Goal: Information Seeking & Learning: Learn about a topic

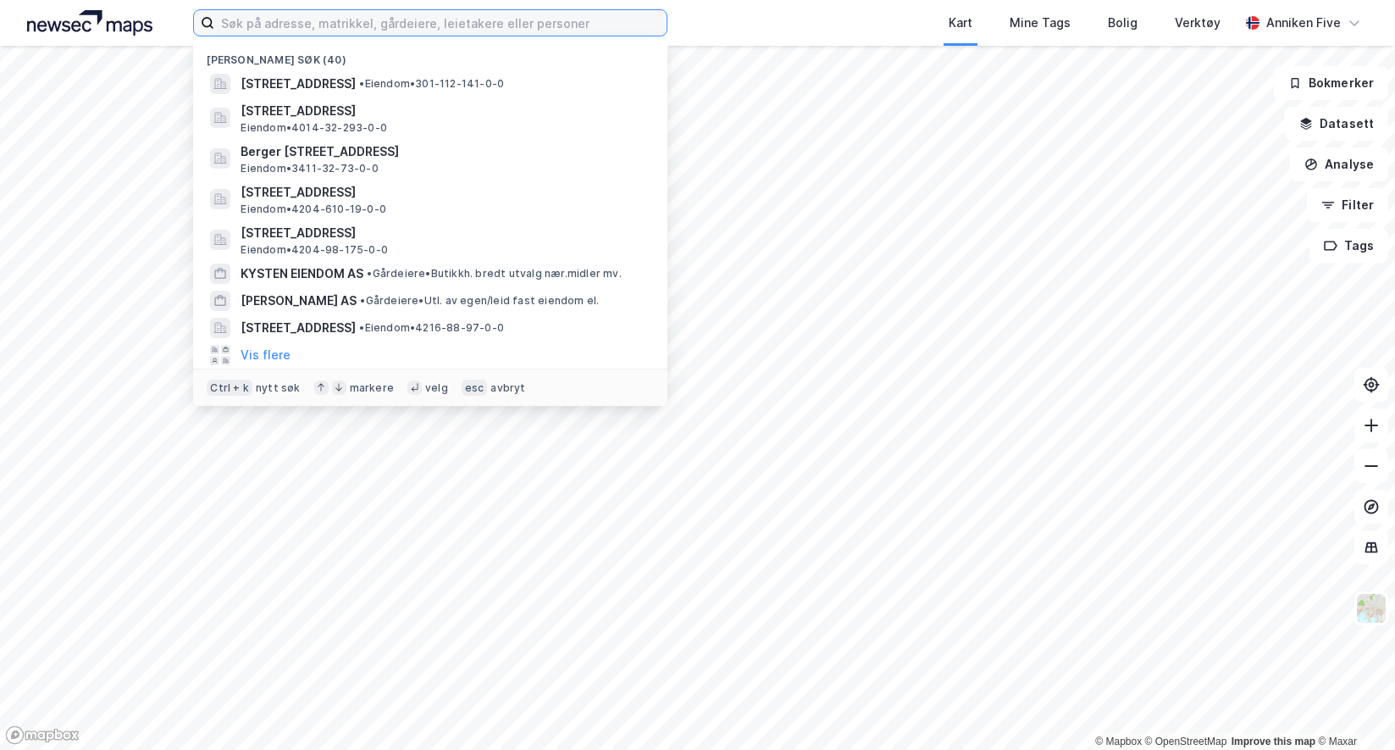
click at [303, 25] on input at bounding box center [440, 22] width 452 height 25
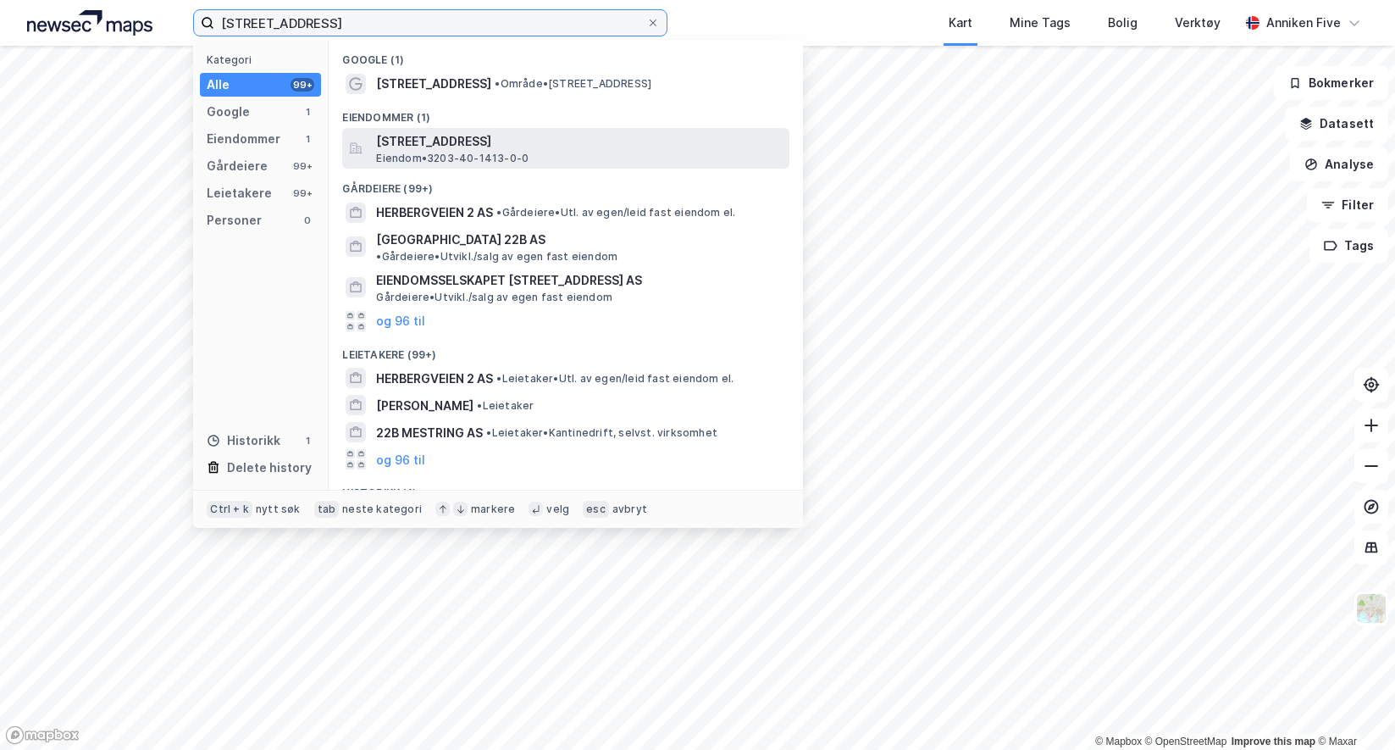
type input "[STREET_ADDRESS]"
click at [435, 145] on span "[STREET_ADDRESS]" at bounding box center [579, 141] width 407 height 20
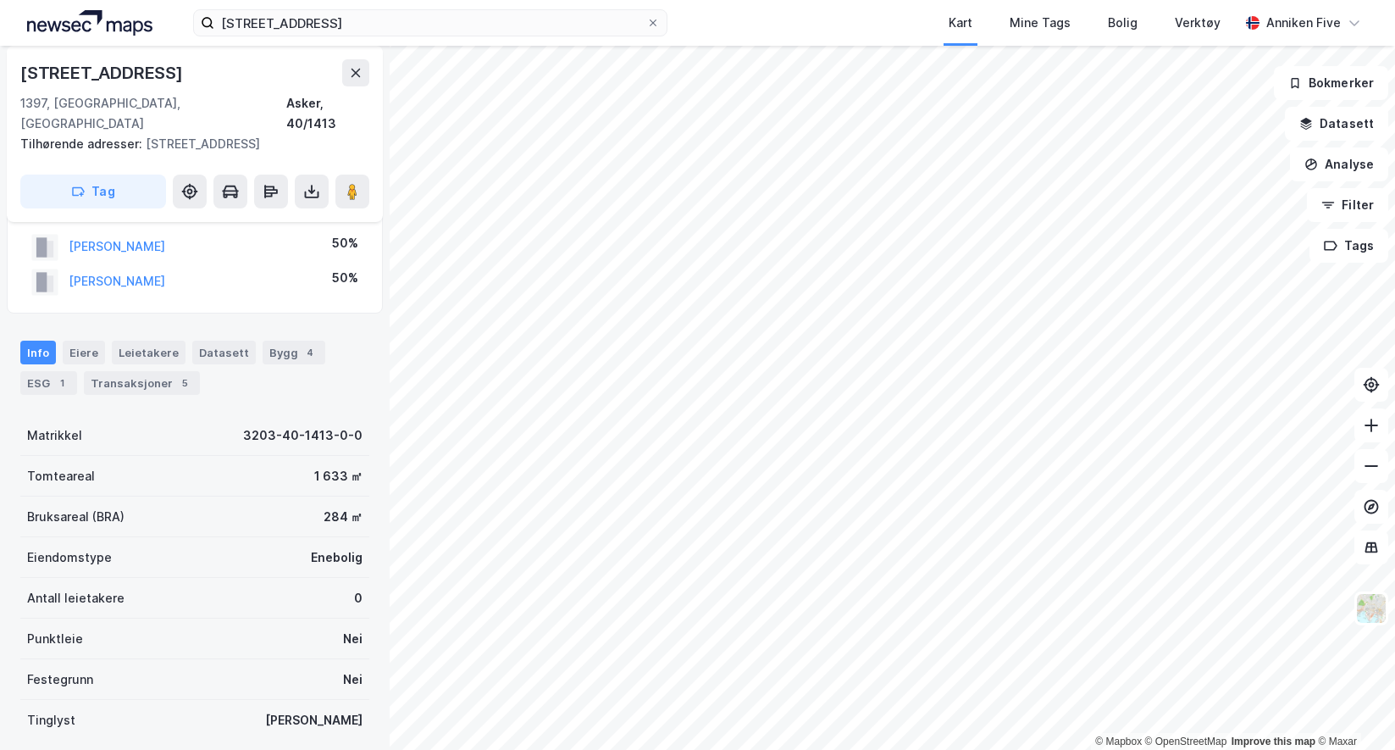
scroll to position [40, 0]
click at [133, 372] on div "Transaksjoner 5" at bounding box center [142, 384] width 116 height 24
